Goal: Information Seeking & Learning: Learn about a topic

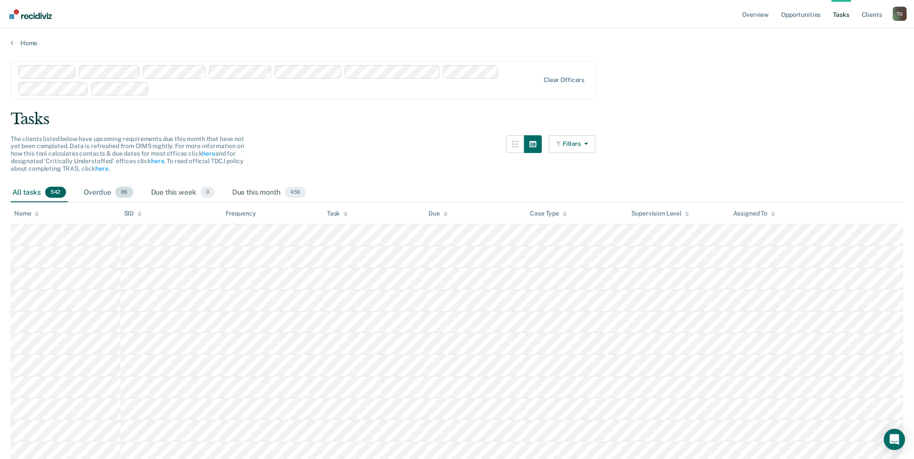
click at [87, 194] on div "Overdue 86" at bounding box center [108, 193] width 53 height 20
click at [30, 40] on link "Home" at bounding box center [457, 43] width 893 height 8
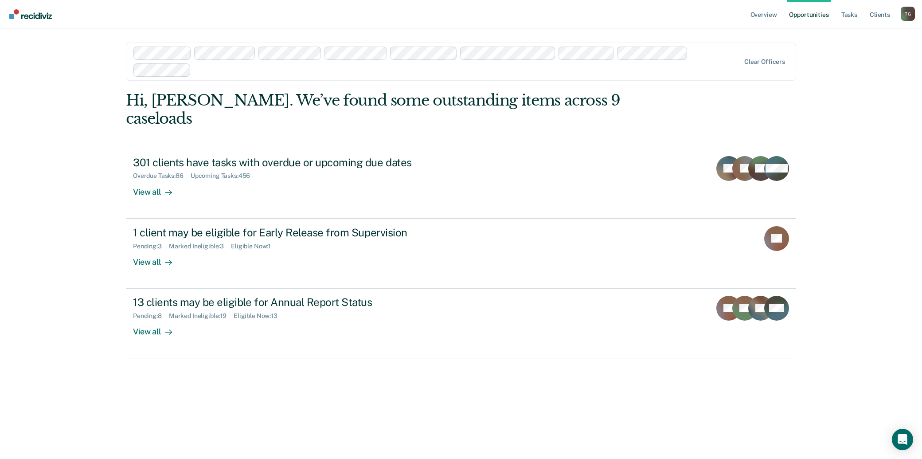
click at [42, 16] on img "Go to Recidiviz Home" at bounding box center [30, 14] width 43 height 10
